Goal: Task Accomplishment & Management: Manage account settings

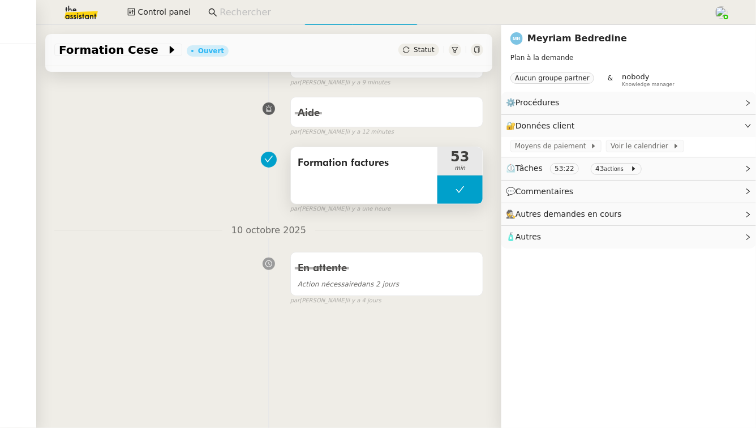
scroll to position [144, 0]
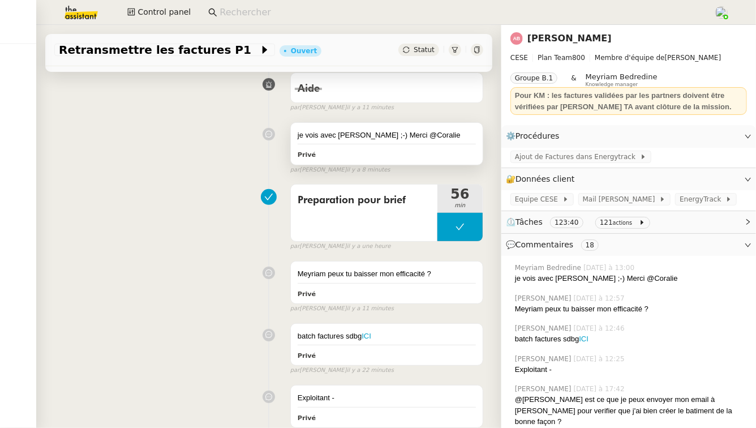
scroll to position [142, 0]
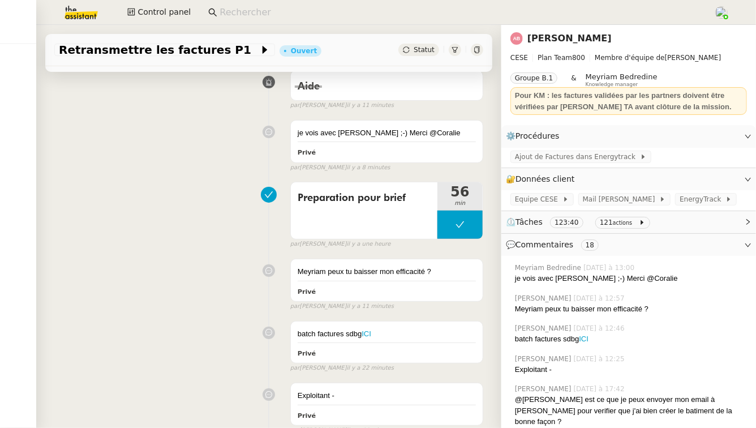
click at [571, 34] on link "[PERSON_NAME]" at bounding box center [569, 38] width 84 height 11
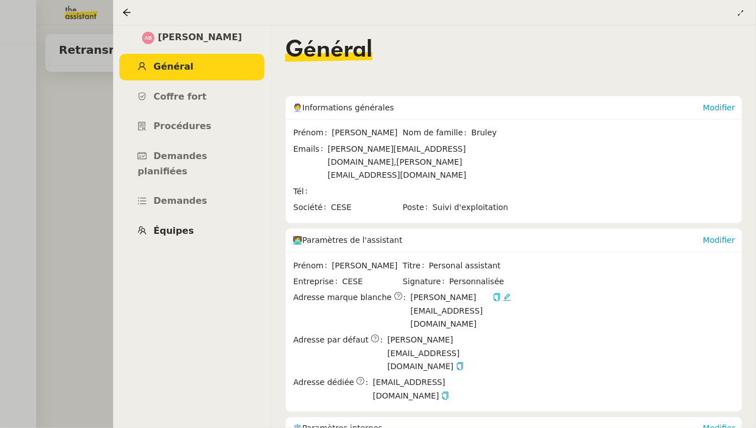
click at [170, 225] on span "Équipes" at bounding box center [173, 230] width 40 height 11
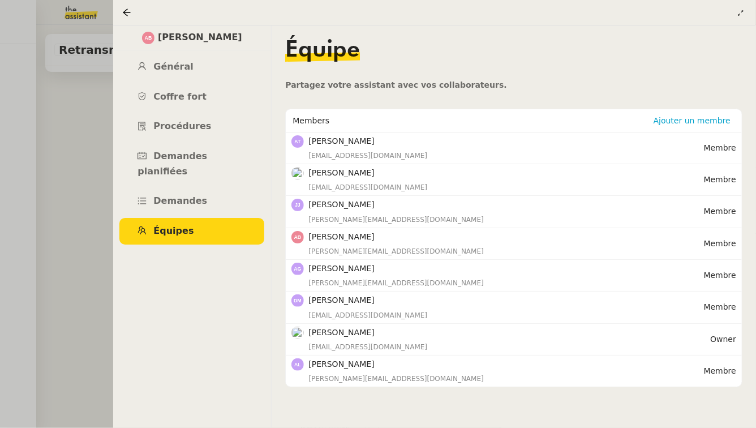
click at [26, 199] on div at bounding box center [378, 214] width 756 height 428
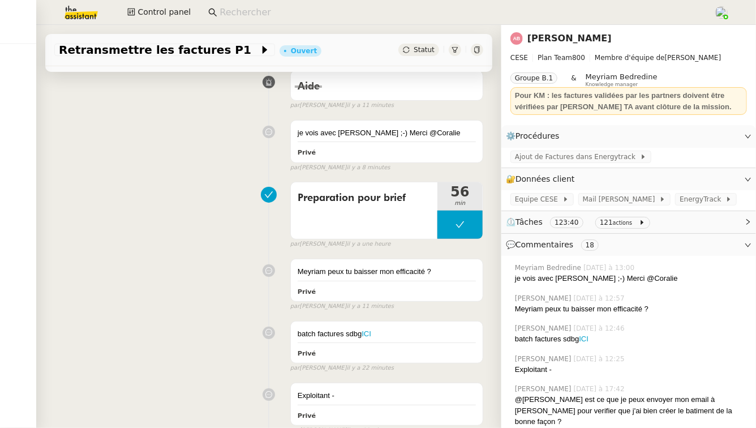
click at [309, 11] on input at bounding box center [460, 12] width 482 height 15
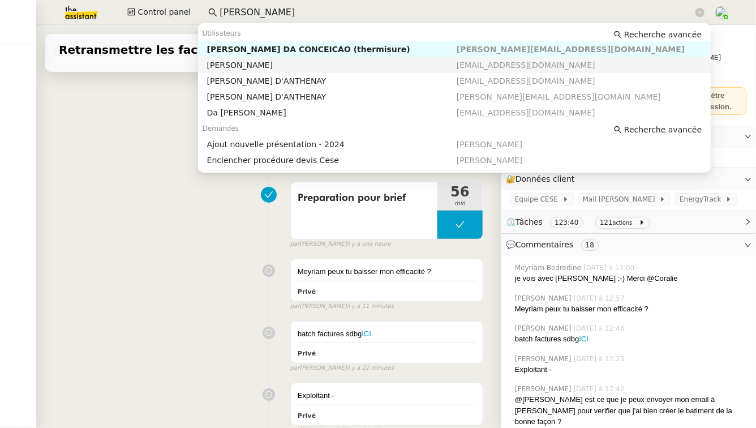
click at [292, 70] on nz-auto-option "[PERSON_NAME] Conceicao [EMAIL_ADDRESS][DOMAIN_NAME]" at bounding box center [454, 65] width 513 height 16
type input "[PERSON_NAME]"
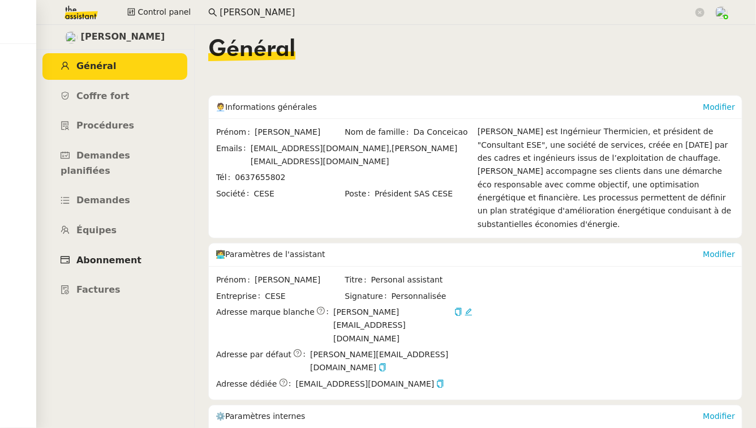
click at [122, 255] on span "Abonnement" at bounding box center [108, 260] width 65 height 11
